Goal: Complete application form

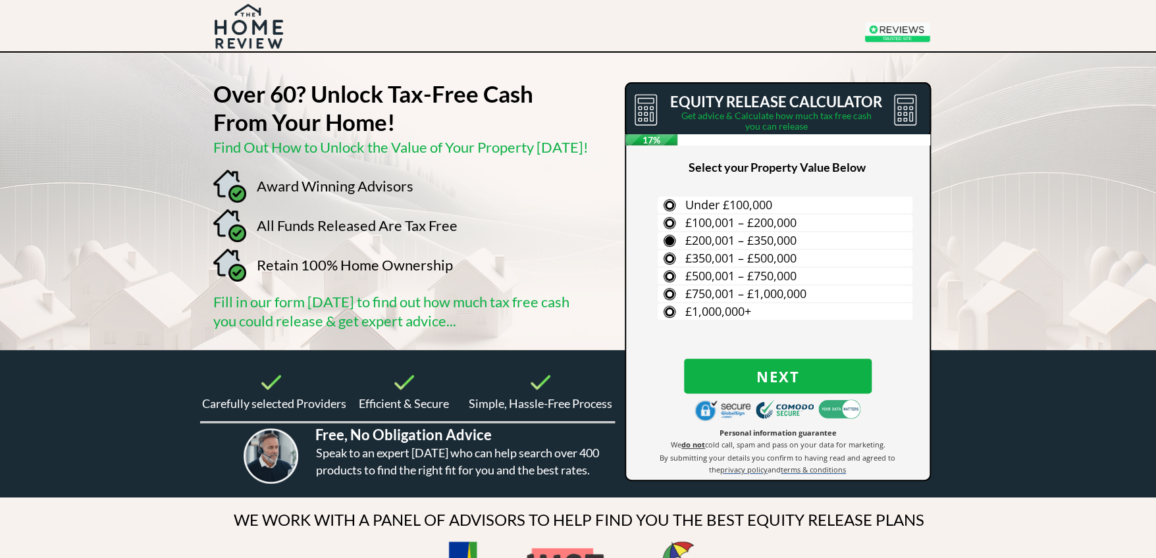
click at [761, 242] on span "£200,001 – £350,000" at bounding box center [740, 240] width 111 height 16
click at [0, 0] on input "£200,001 – £350,000" at bounding box center [0, 0] width 0 height 0
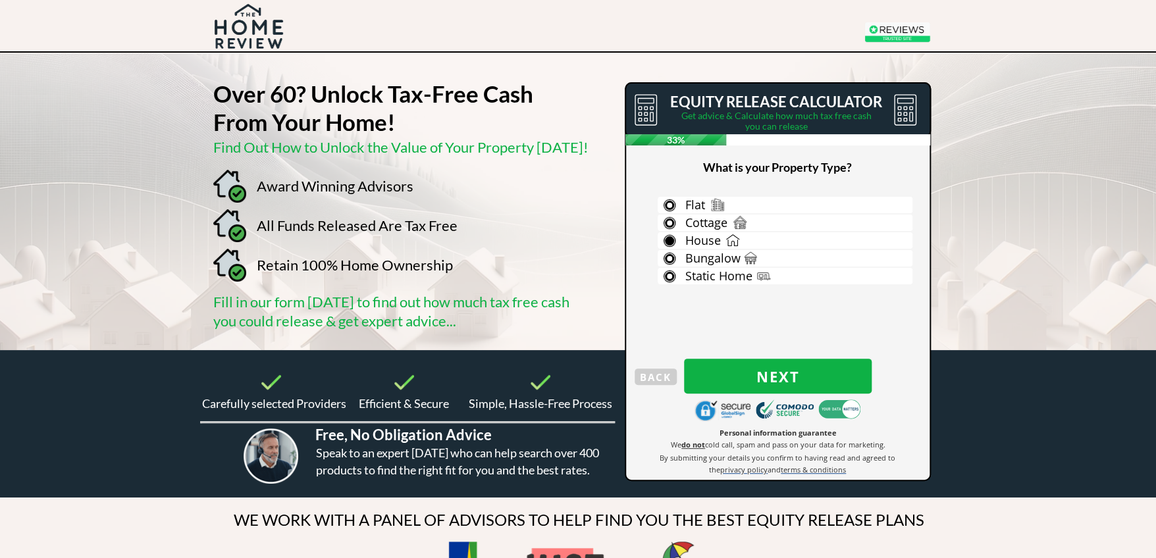
click at [713, 243] on span "House" at bounding box center [703, 240] width 36 height 16
click at [0, 0] on input "House" at bounding box center [0, 0] width 0 height 0
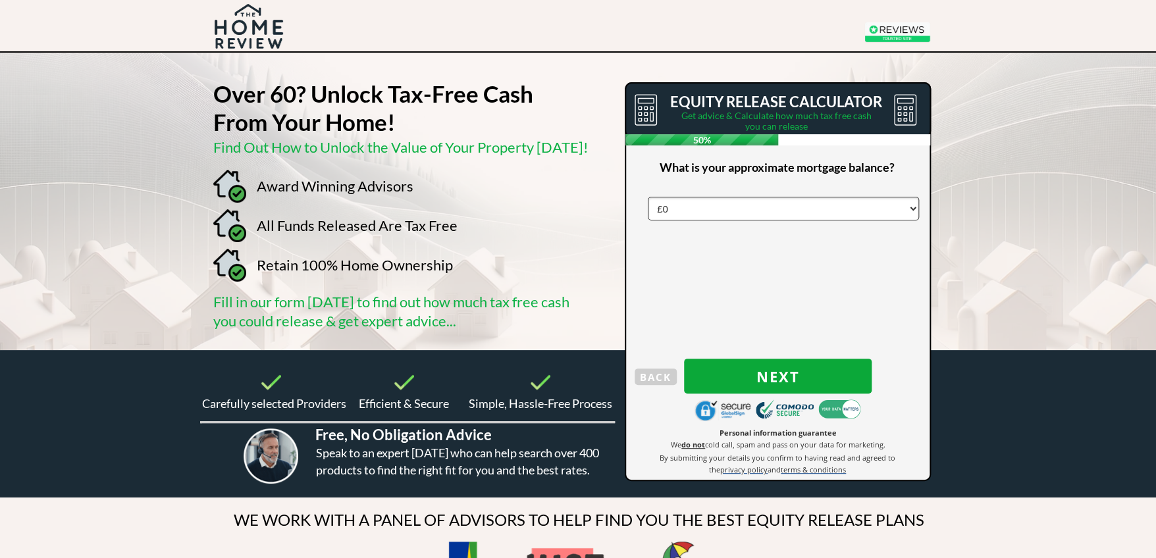
click at [779, 378] on span "Next" at bounding box center [778, 376] width 188 height 17
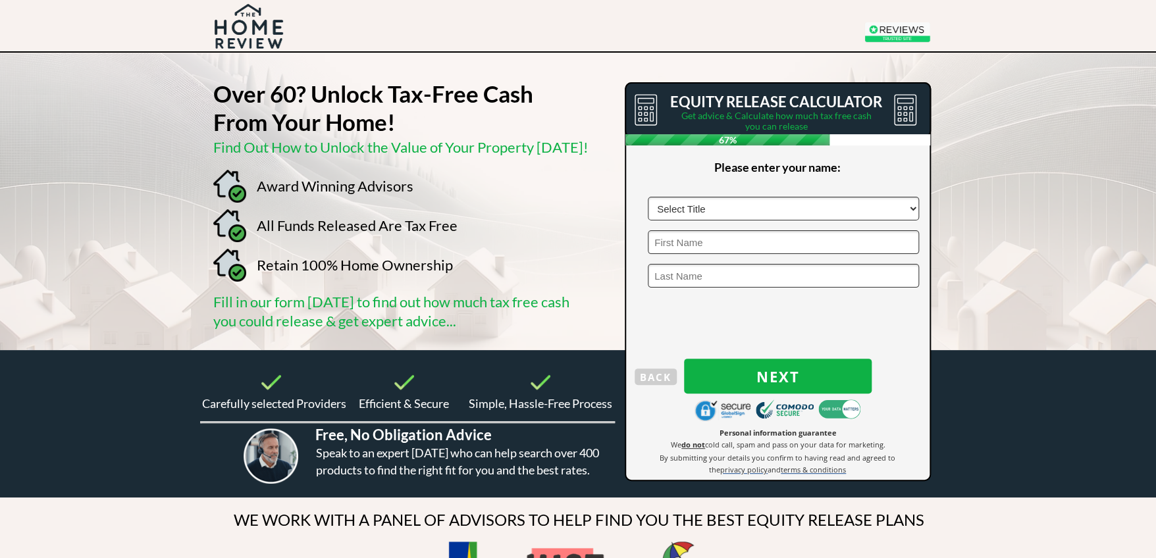
click at [912, 209] on select "Select Title Mr Mrs Ms Miss Dr Sir" at bounding box center [783, 209] width 271 height 24
select select "Mr"
click at [648, 197] on select "Select Title Mr Mrs Ms Miss Dr Sir" at bounding box center [783, 209] width 271 height 24
click at [738, 239] on input "text" at bounding box center [783, 242] width 271 height 24
click at [738, 209] on input "text" at bounding box center [783, 209] width 271 height 24
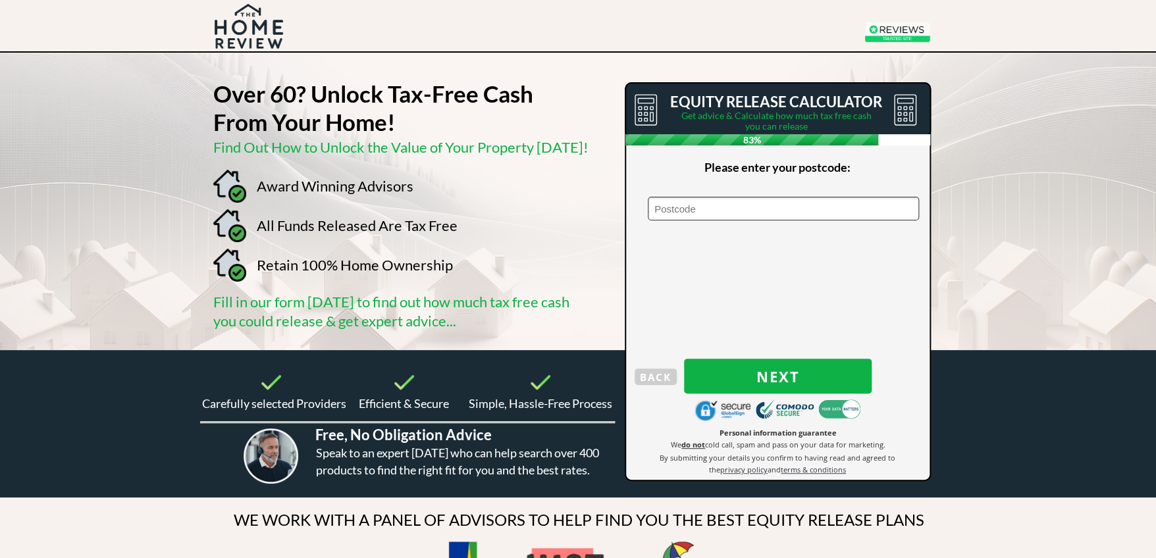
type input "HP20 2UX"
click at [769, 376] on span "Next" at bounding box center [778, 376] width 188 height 17
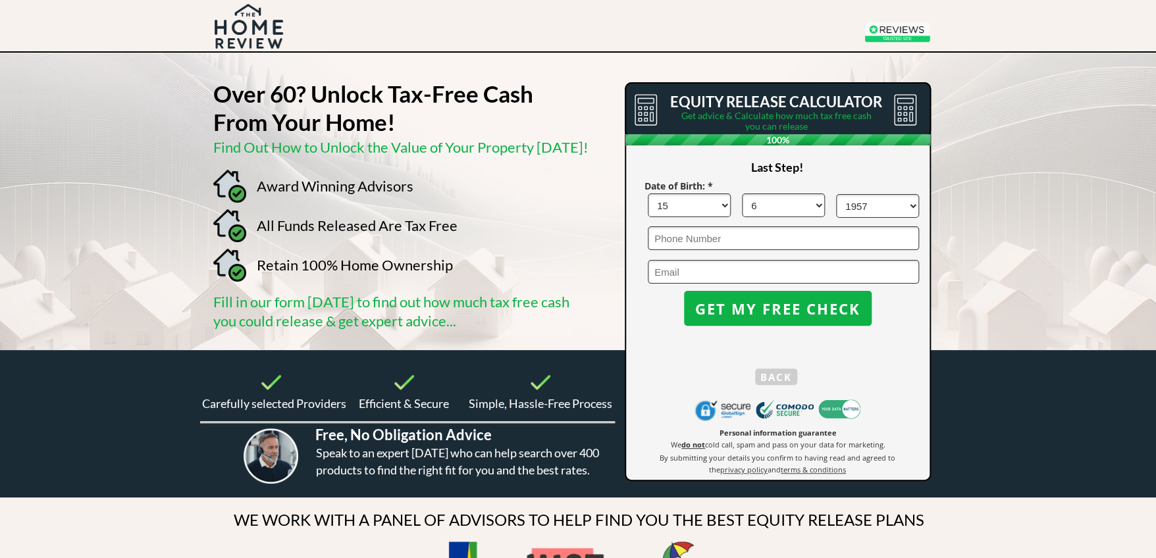
click at [735, 237] on input "tel" at bounding box center [783, 238] width 271 height 24
type input "07544347710"
type input "girdy57@gmail.com"
click at [779, 309] on span "GET MY FREE CHECK" at bounding box center [778, 308] width 188 height 17
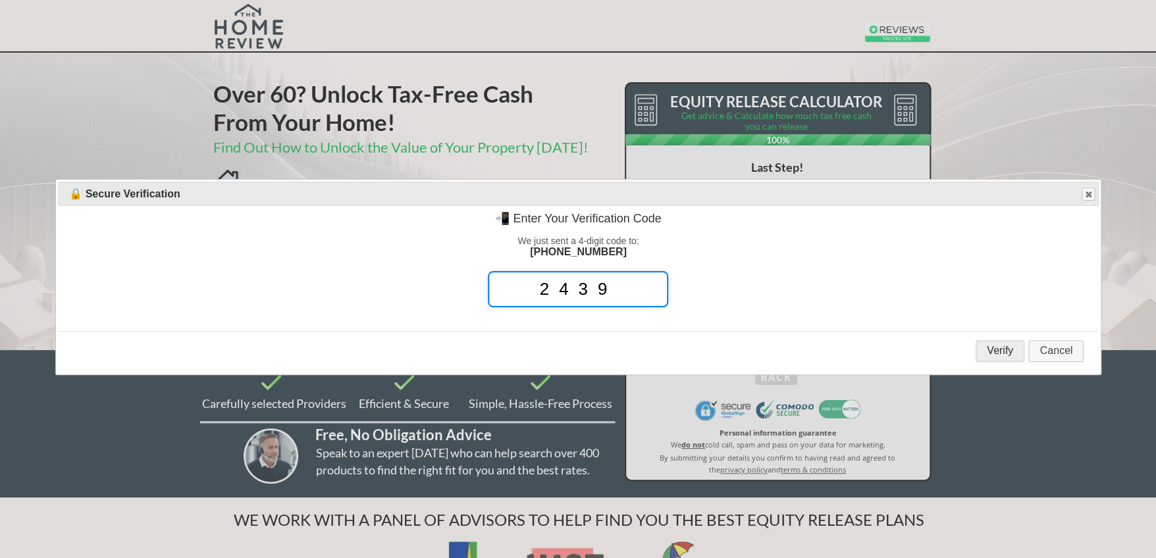
type input "2439"
click at [1004, 351] on button "Verify" at bounding box center [999, 351] width 49 height 22
